Goal: Check status: Check status

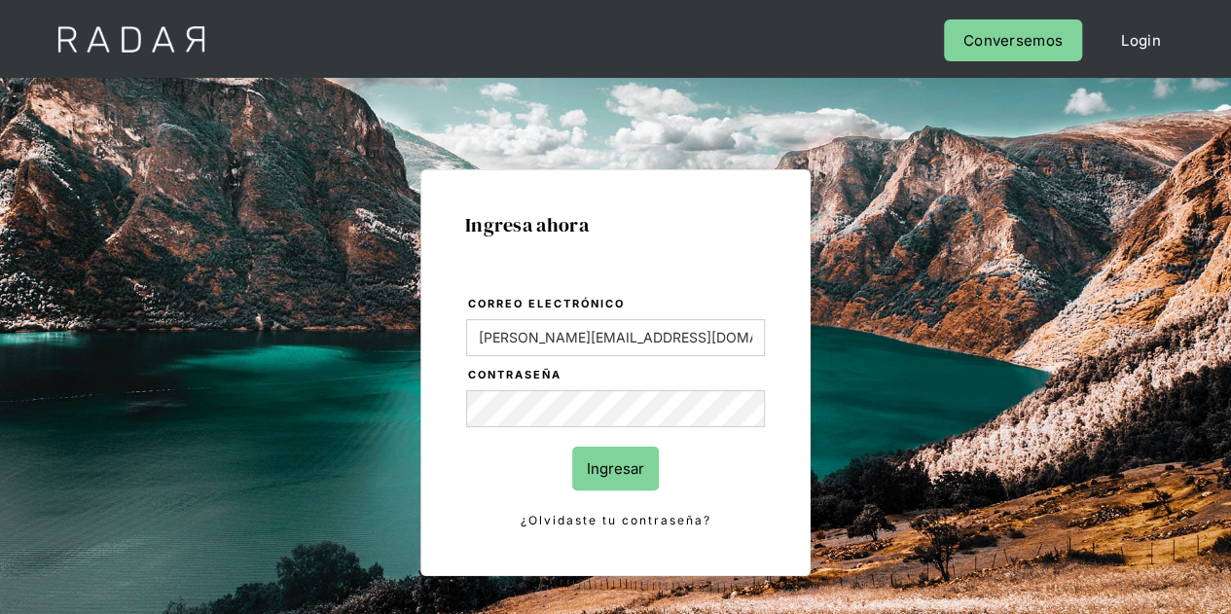
click at [607, 487] on input "Ingresar" at bounding box center [615, 469] width 87 height 44
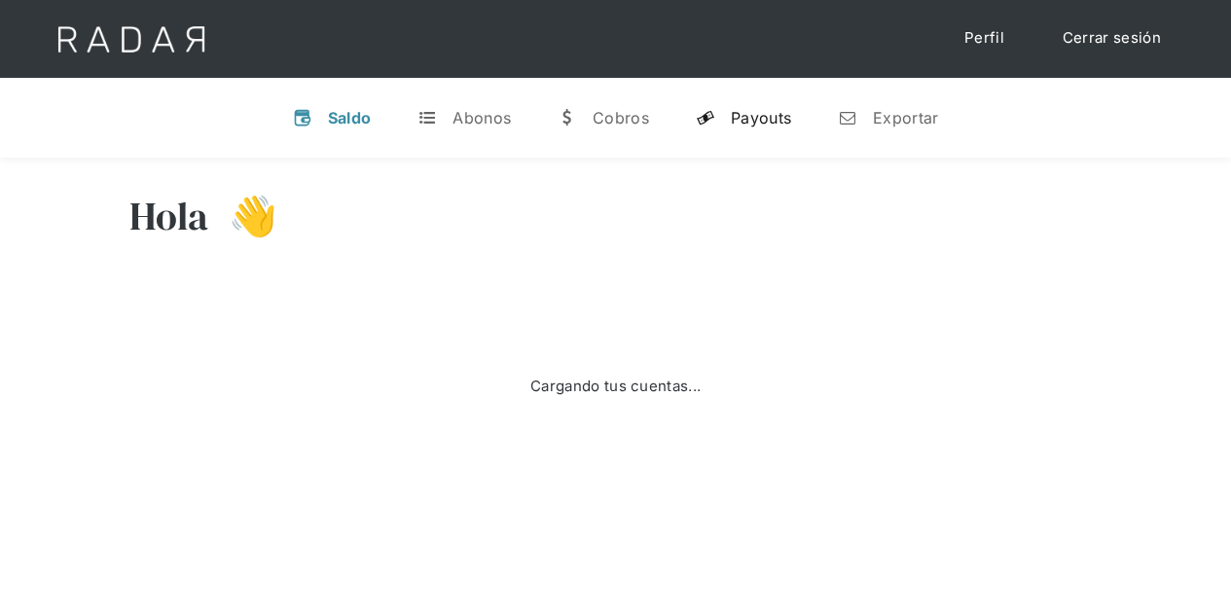
click at [709, 127] on link "y Payouts" at bounding box center [743, 117] width 126 height 51
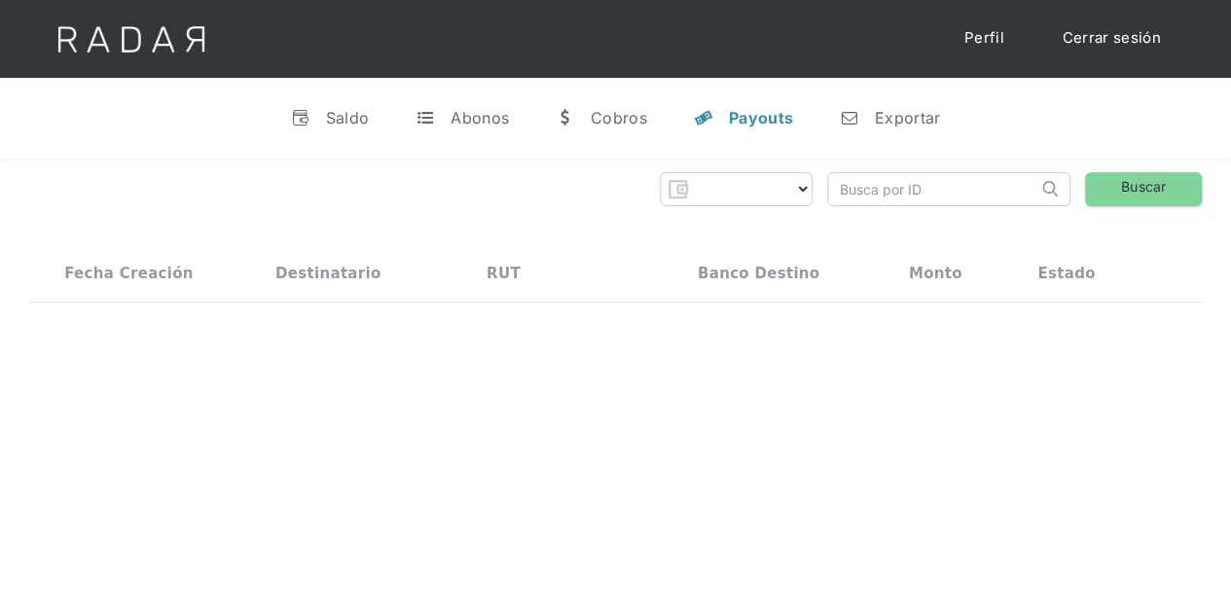
select select "prontopaga"
click at [992, 189] on input "search" at bounding box center [932, 189] width 209 height 32
paste input "b11be6e5-941f-40d0-8bfe-42881a4d1853"
click at [1142, 195] on link "Buscar" at bounding box center [1143, 189] width 117 height 34
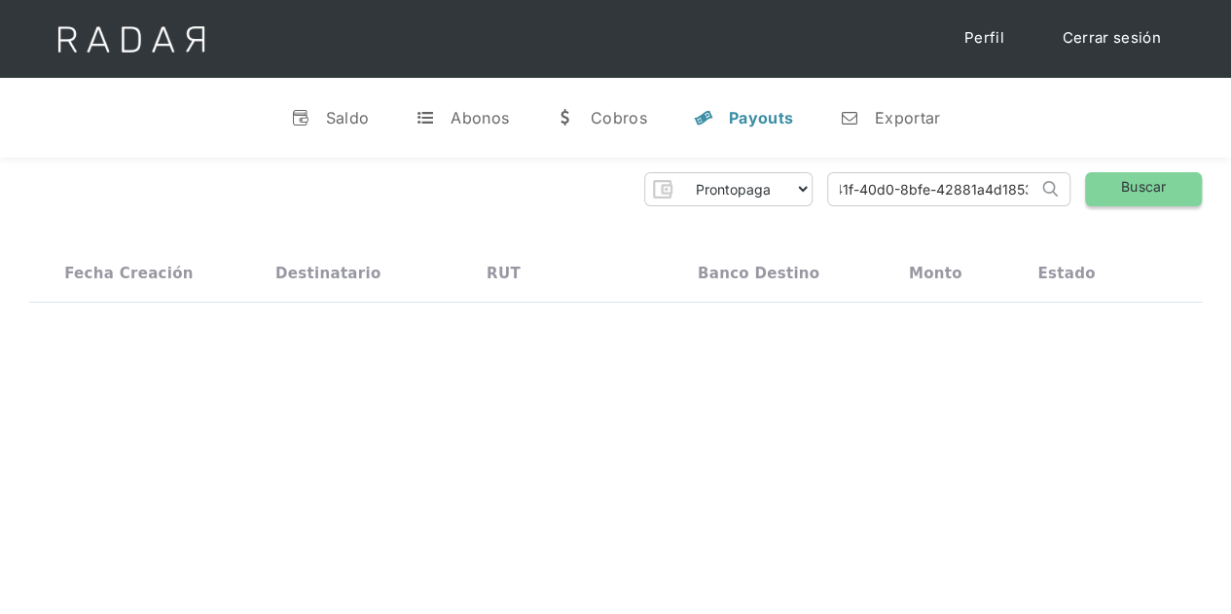
scroll to position [0, 0]
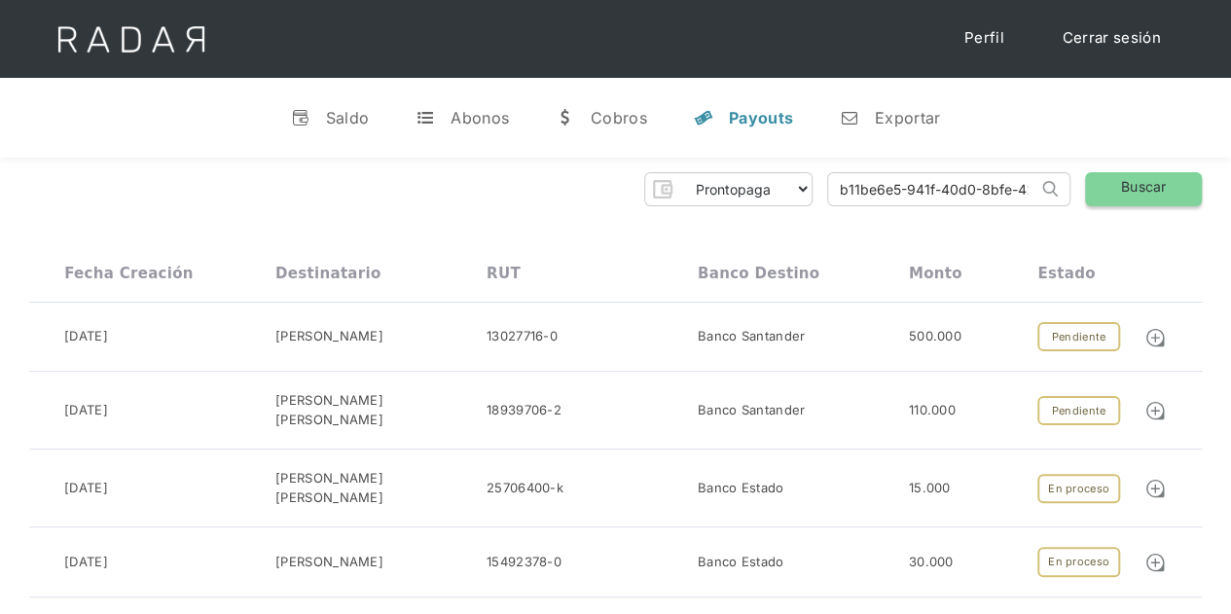
click at [1136, 193] on link "Buscar" at bounding box center [1143, 189] width 117 height 34
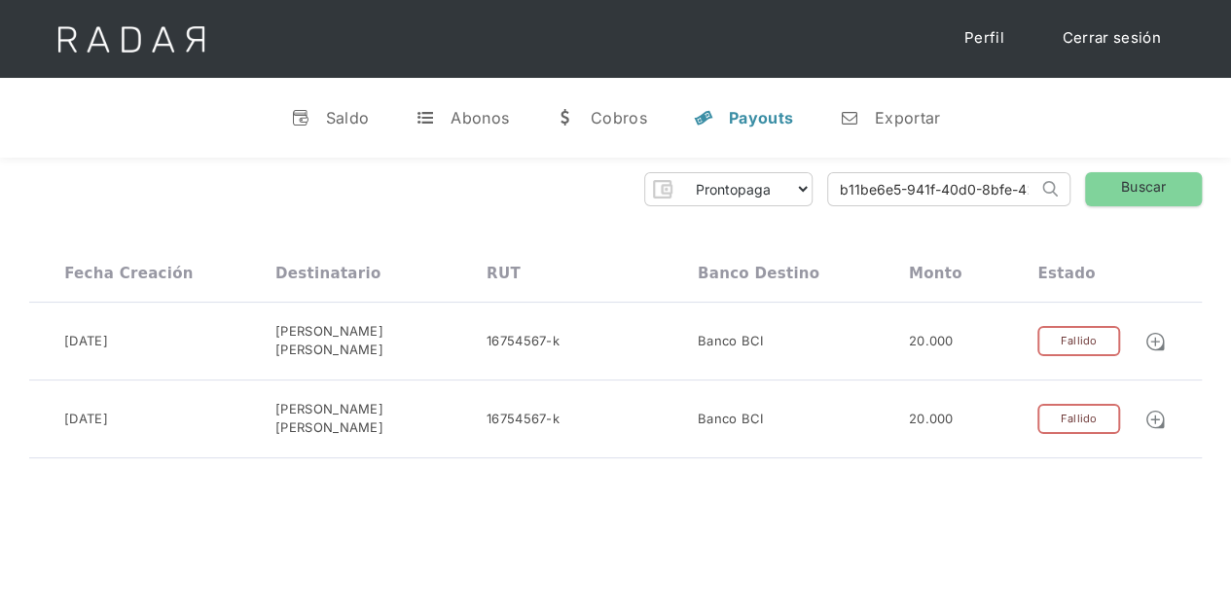
click at [949, 176] on input "b11be6e5-941f-40d0-8bfe-42881a4d1853" at bounding box center [932, 189] width 209 height 32
paste input "5fb2f9a4-acc0-4c42-8abf-f745be2bfdb8"
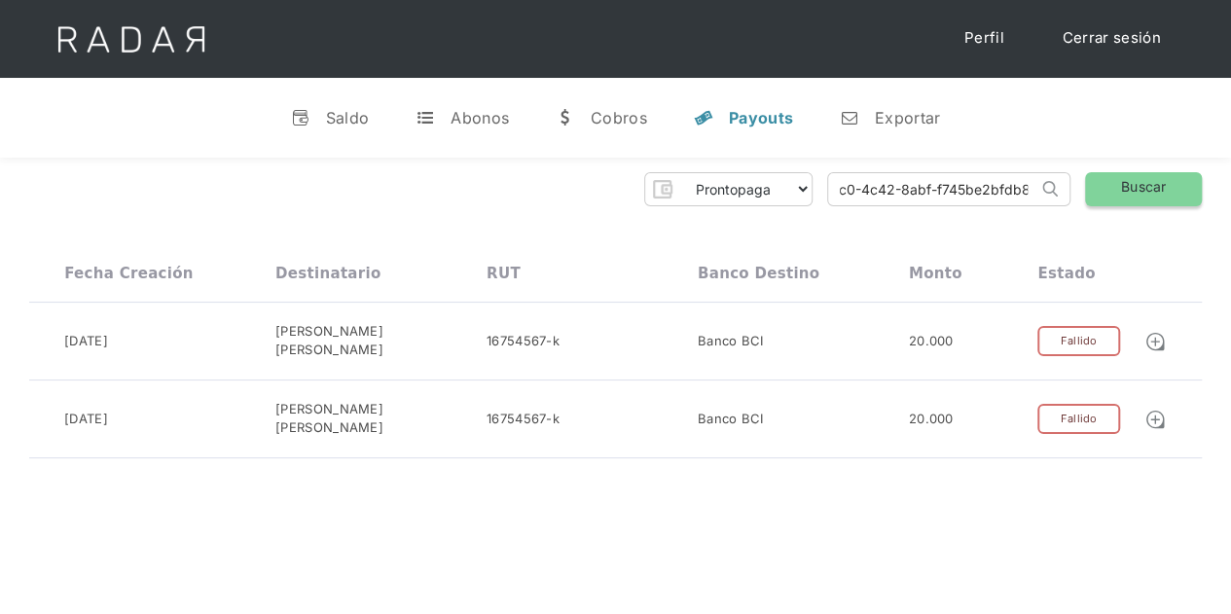
click at [1152, 182] on link "Buscar" at bounding box center [1143, 189] width 117 height 34
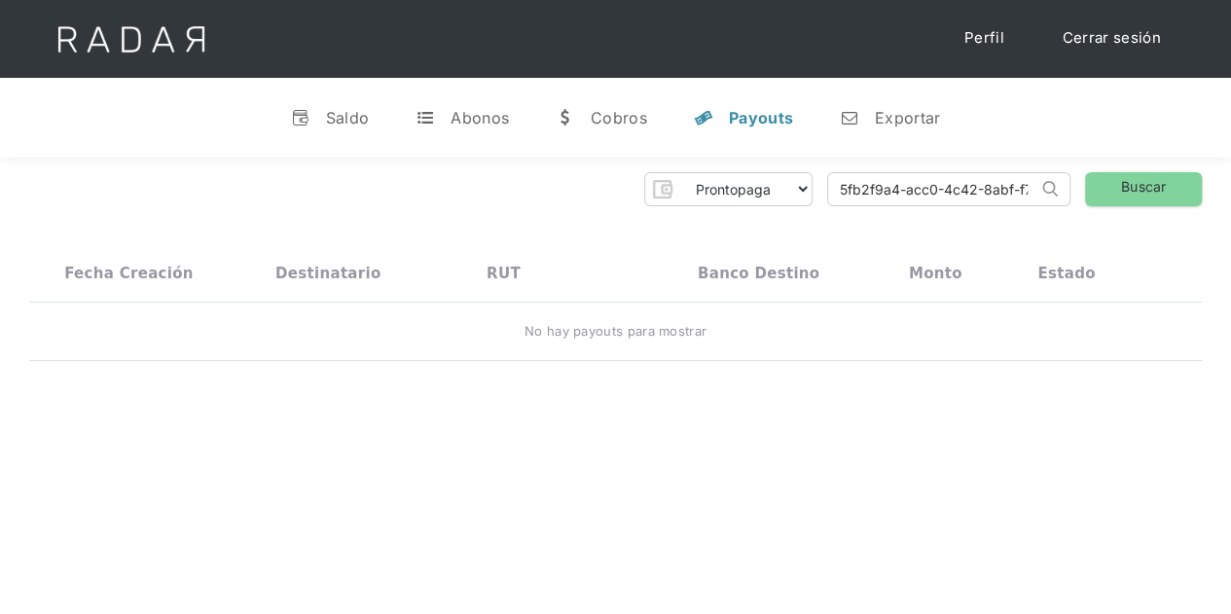
click at [912, 195] on input "5fb2f9a4-acc0-4c42-8abf-f745be2bfdb8" at bounding box center [932, 189] width 209 height 32
click at [1179, 181] on link "Buscar" at bounding box center [1143, 189] width 117 height 34
click at [948, 203] on input "5fb2f9a4-acc0-4c42-8abf-f745be2bfdb8" at bounding box center [932, 189] width 209 height 32
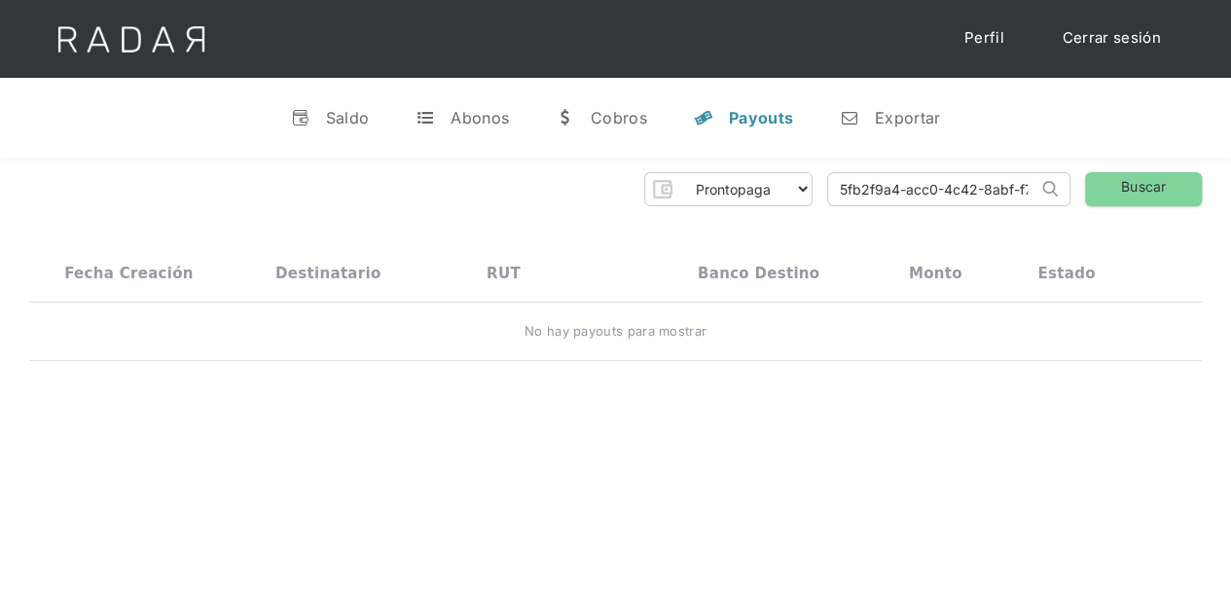
paste input "f53169af-23ee-4682-b06a-cf0c7bce458e"
type input "f53169af-23ee-4682-b06a-cf0c7bce458e"
click at [1102, 188] on link "Buscar" at bounding box center [1143, 189] width 117 height 34
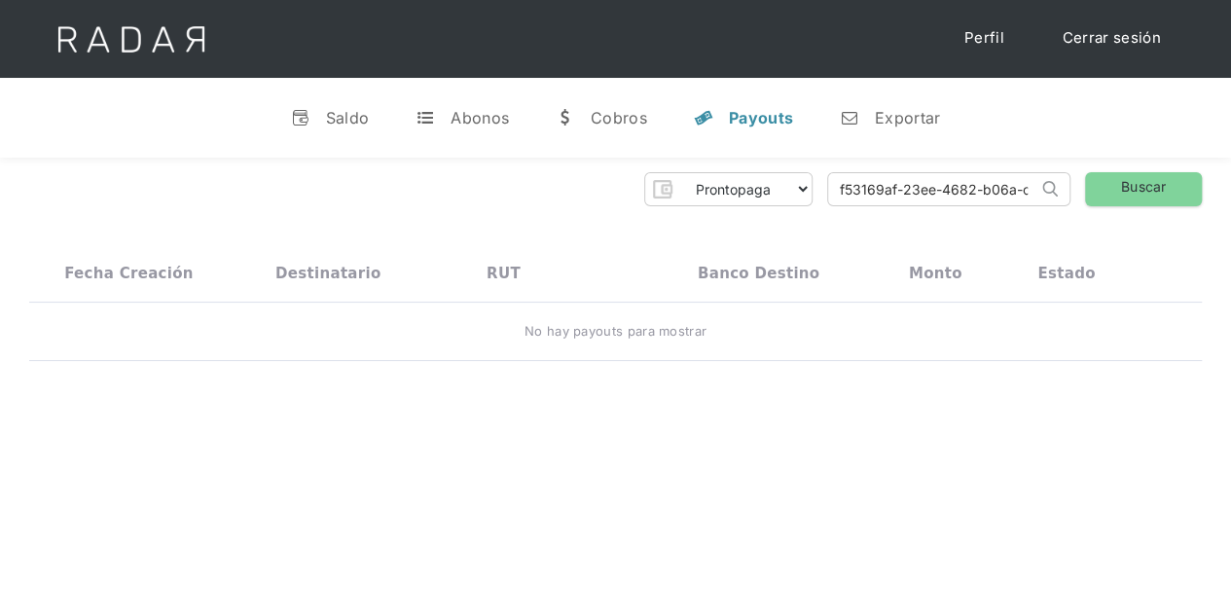
click at [954, 190] on input "f53169af-23ee-4682-b06a-cf0c7bce458e" at bounding box center [932, 189] width 209 height 32
click at [954, 190] on input "search" at bounding box center [932, 189] width 209 height 32
click at [1179, 190] on link "Buscar" at bounding box center [1143, 189] width 117 height 34
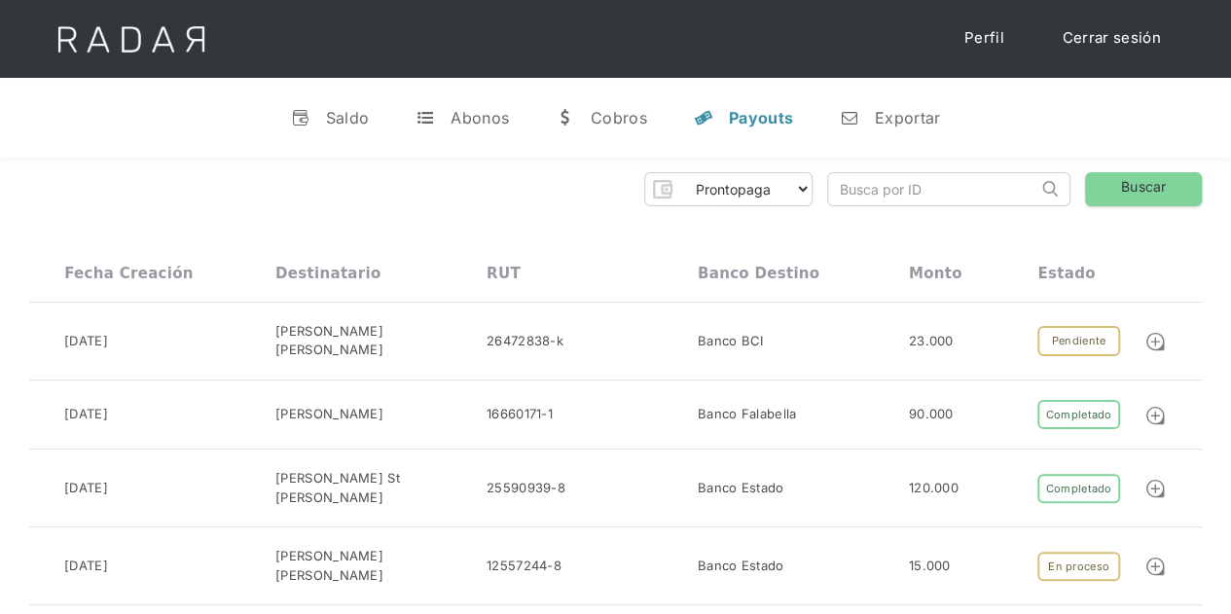
click at [856, 194] on input "search" at bounding box center [932, 189] width 209 height 32
paste input "f53169af-23ee-4682-b06a-cf0c7bce458e"
click at [1189, 185] on link "Buscar" at bounding box center [1143, 189] width 117 height 34
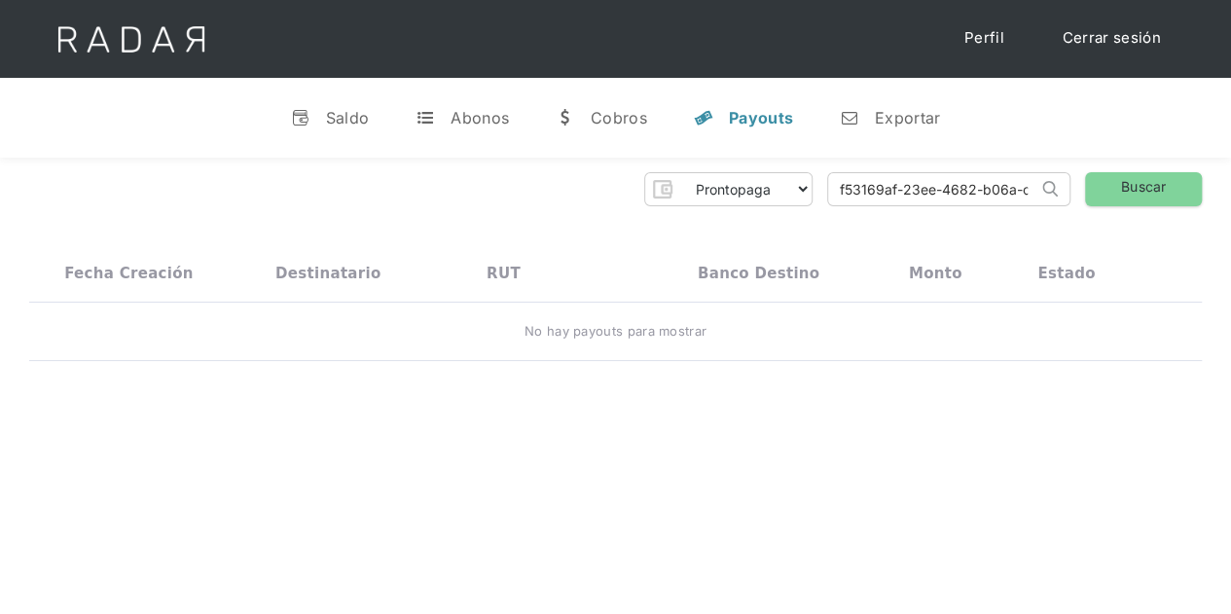
click at [999, 183] on input "f53169af-23ee-4682-b06a-cf0c7bce458e" at bounding box center [932, 189] width 209 height 32
click at [1000, 184] on input "f53169af-23ee-4682-b06a-cf0c7bce458e" at bounding box center [932, 189] width 209 height 32
paste input "1772bbd1-ca0d-4d35-877e-83908c50be54"
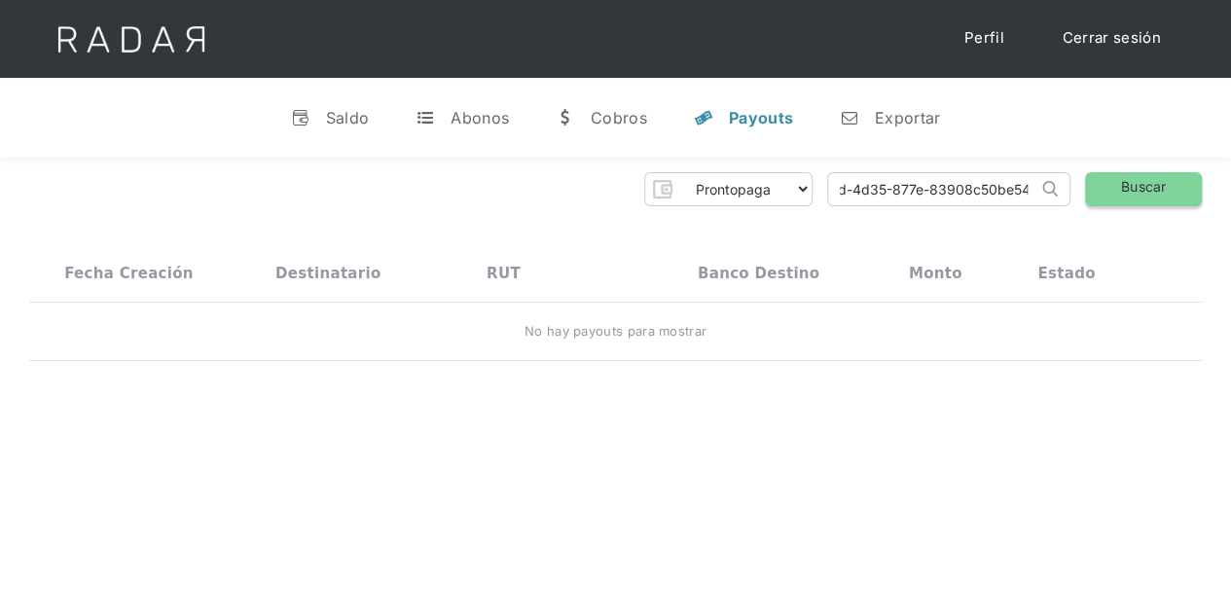
click at [1140, 202] on link "Buscar" at bounding box center [1143, 189] width 117 height 34
click at [907, 190] on input "1772bbd1-ca0d-4d35-877e-83908c50be54" at bounding box center [932, 189] width 209 height 32
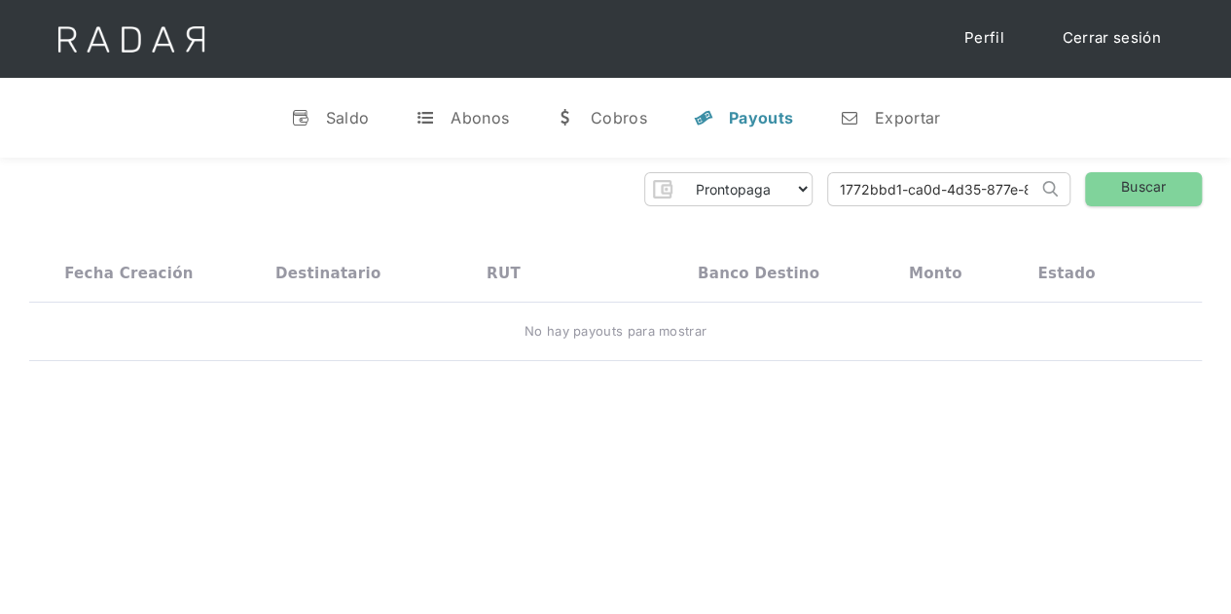
paste input "bef82f97-ab0f-4d6f-90bb-d5e003a53042"
type input "bef82f97-ab0f-4d6f-90bb-d5e003a53042"
click at [1169, 182] on link "Buscar" at bounding box center [1143, 189] width 117 height 34
